Goal: Find specific page/section: Find specific page/section

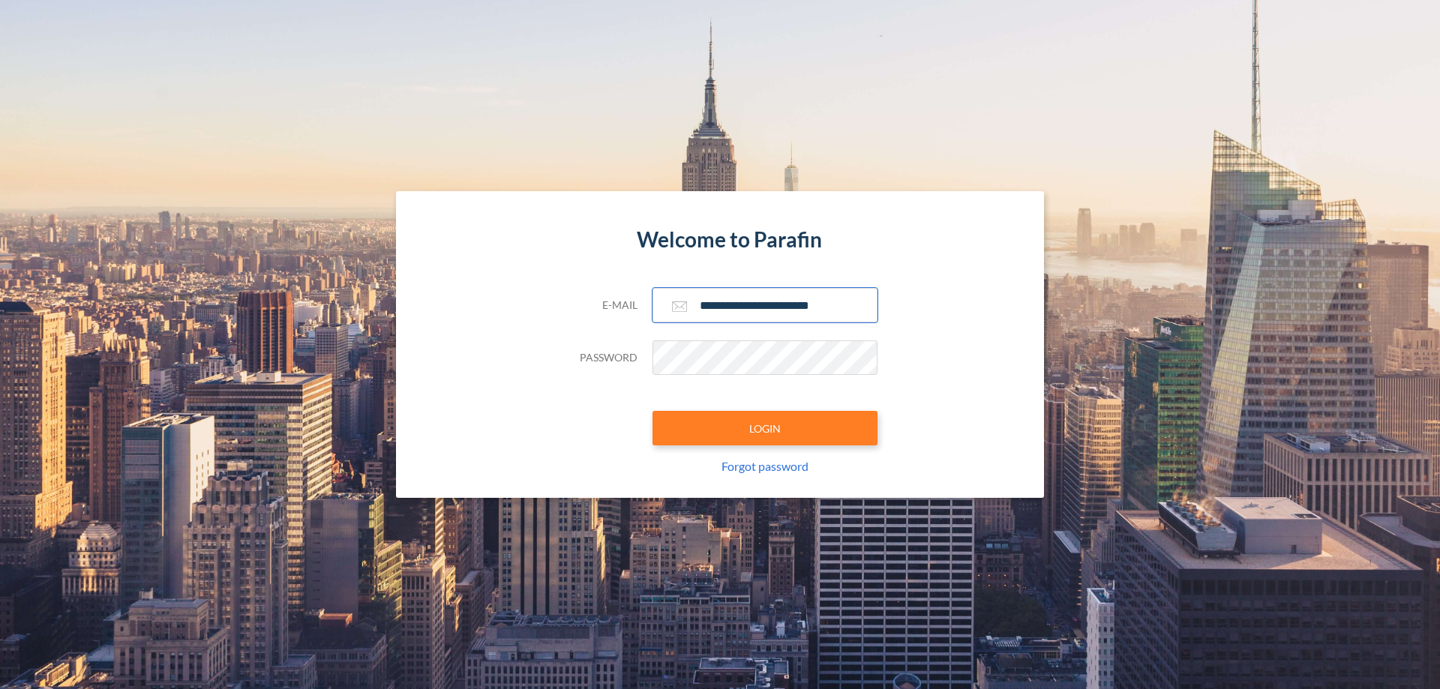
type input "**********"
click at [765, 428] on button "LOGIN" at bounding box center [765, 428] width 225 height 35
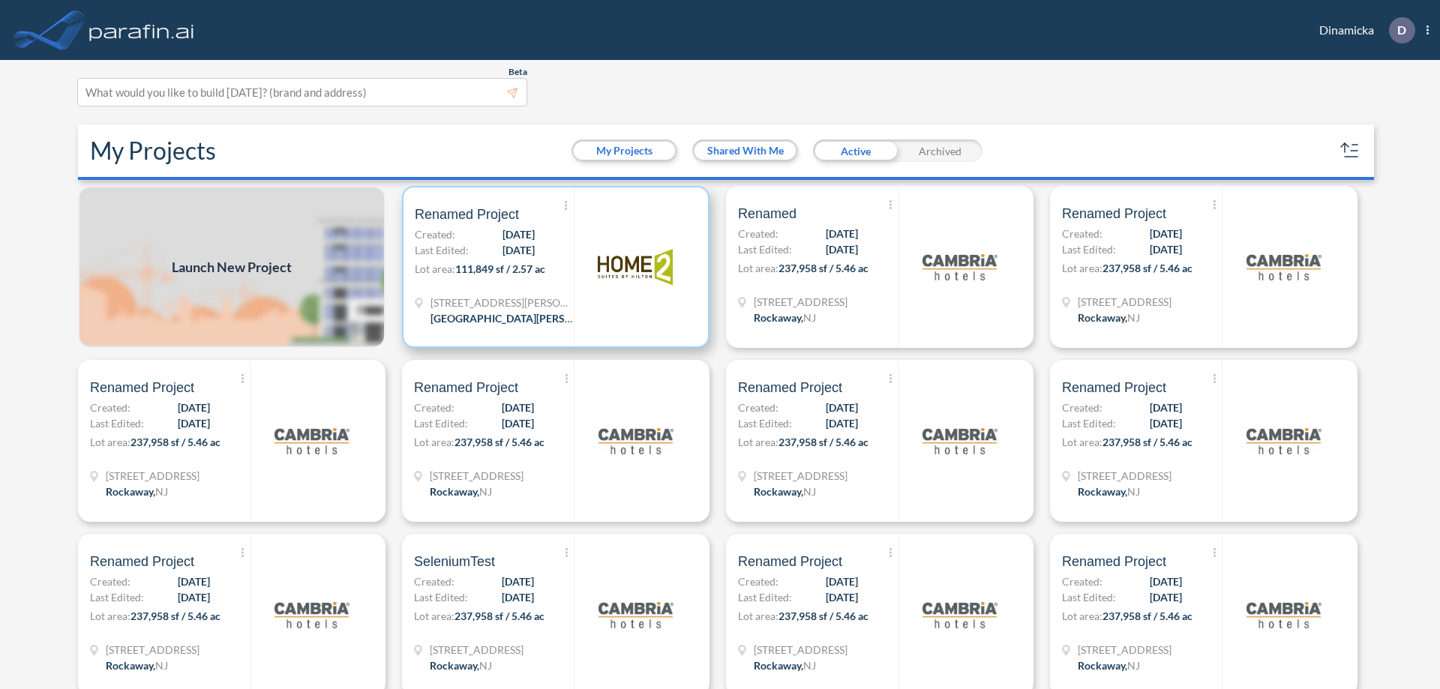
scroll to position [4, 0]
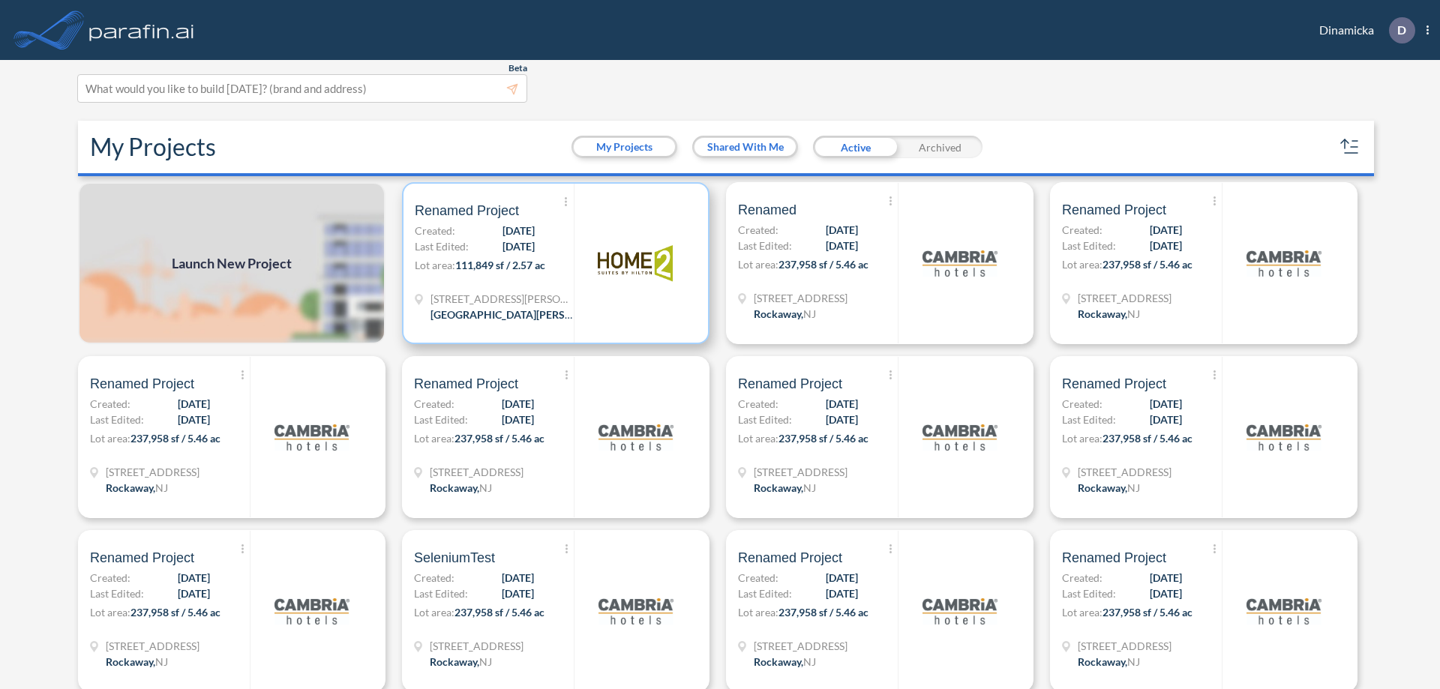
click at [553, 263] on p "Lot area: 111,849 sf / 2.57 ac" at bounding box center [494, 268] width 159 height 22
